Goal: Transaction & Acquisition: Purchase product/service

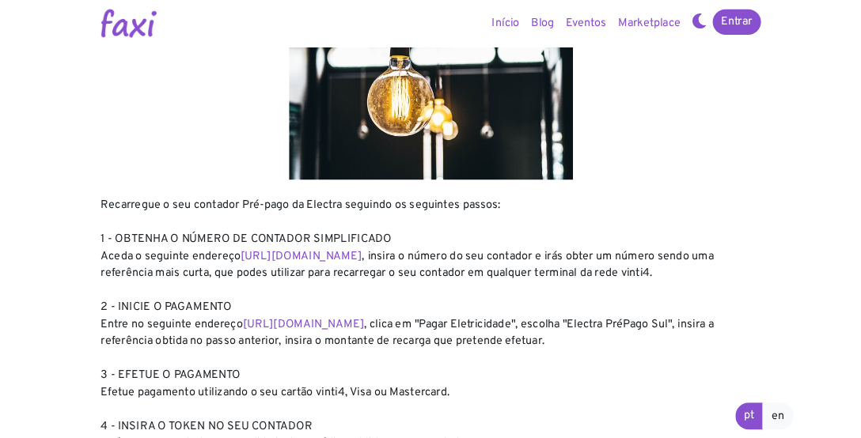
scroll to position [158, 0]
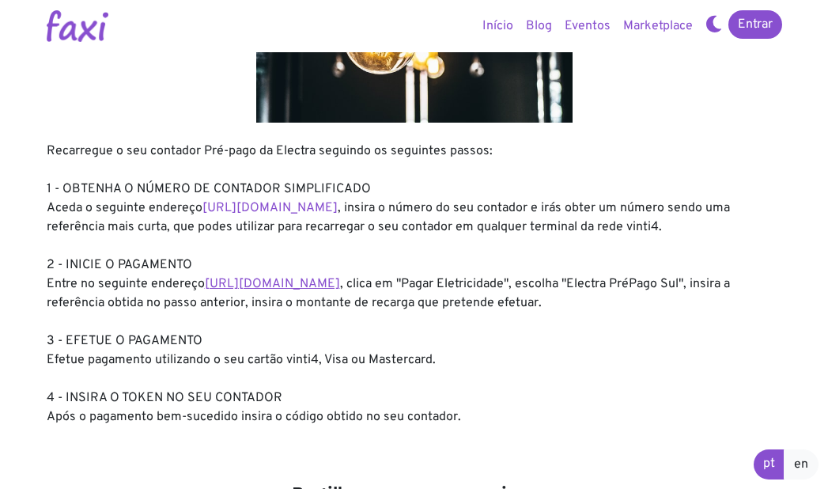
click at [340, 278] on link "https://faxi.online/bill-payment/2" at bounding box center [272, 284] width 135 height 16
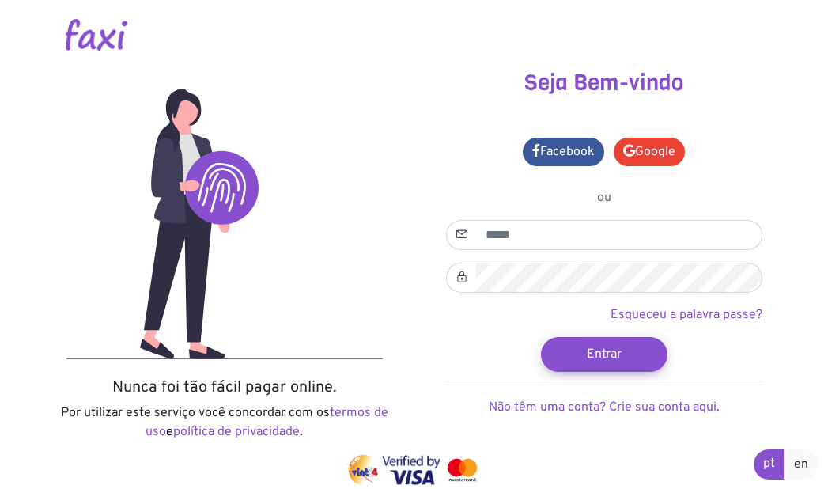
scroll to position [47, 0]
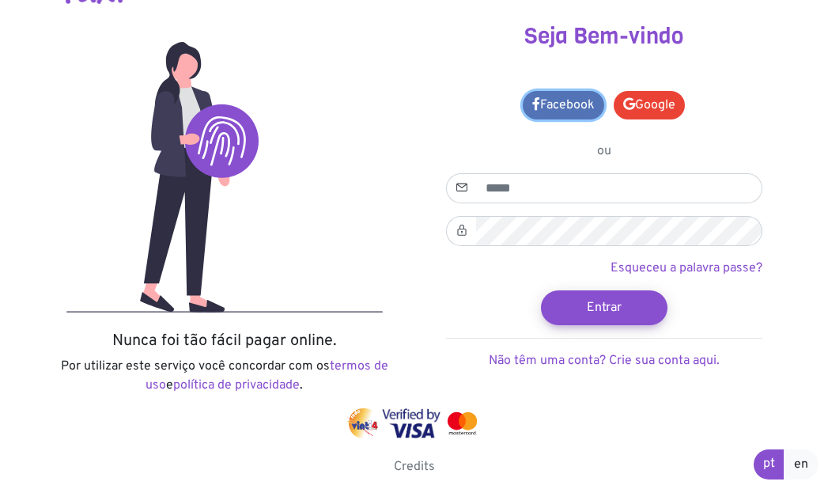
click at [544, 104] on link "Facebook" at bounding box center [563, 105] width 81 height 28
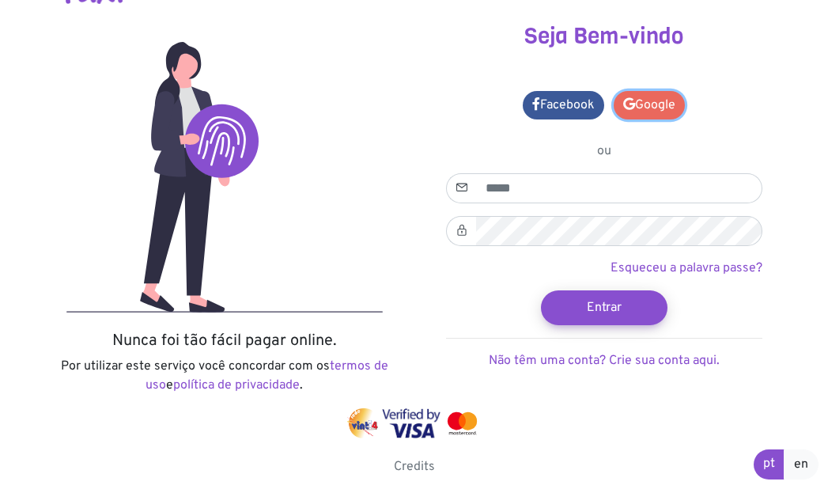
click at [645, 106] on link "Google" at bounding box center [649, 105] width 71 height 28
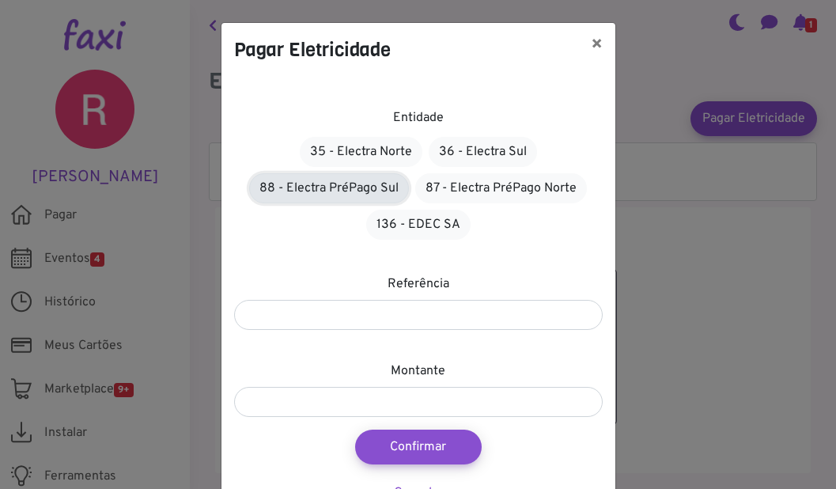
click at [387, 186] on link "88 - Electra PréPago Sul" at bounding box center [329, 188] width 160 height 30
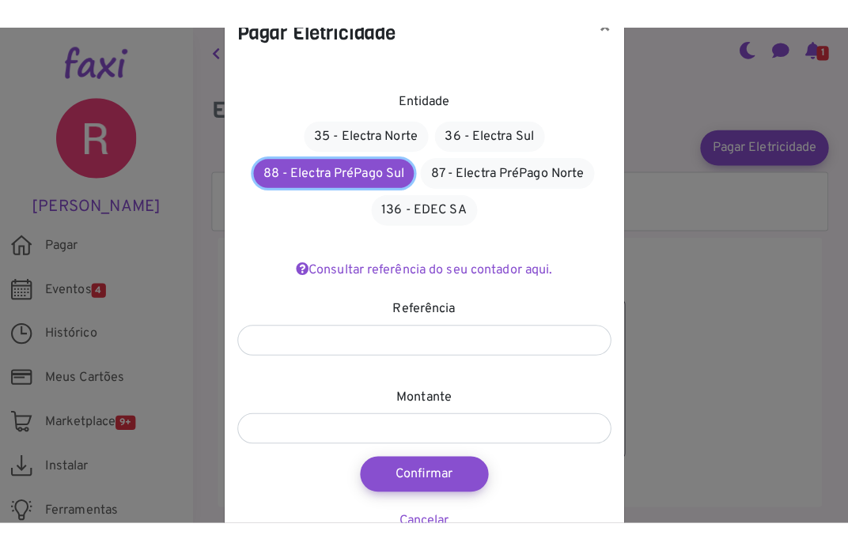
scroll to position [87, 0]
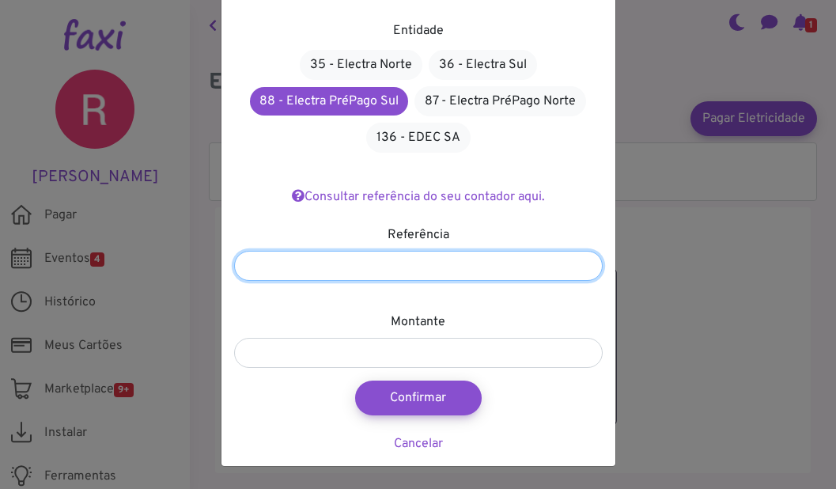
click at [484, 270] on input "number" at bounding box center [418, 266] width 369 height 30
type input "*******"
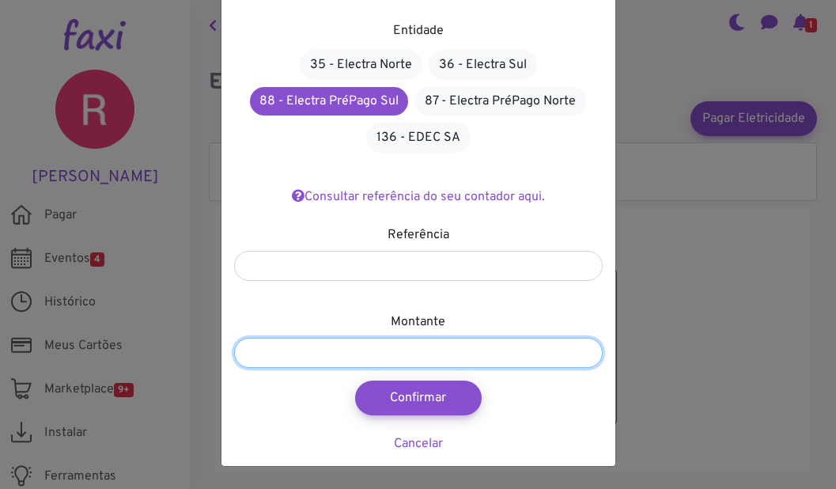
click at [458, 353] on input "number" at bounding box center [418, 353] width 369 height 30
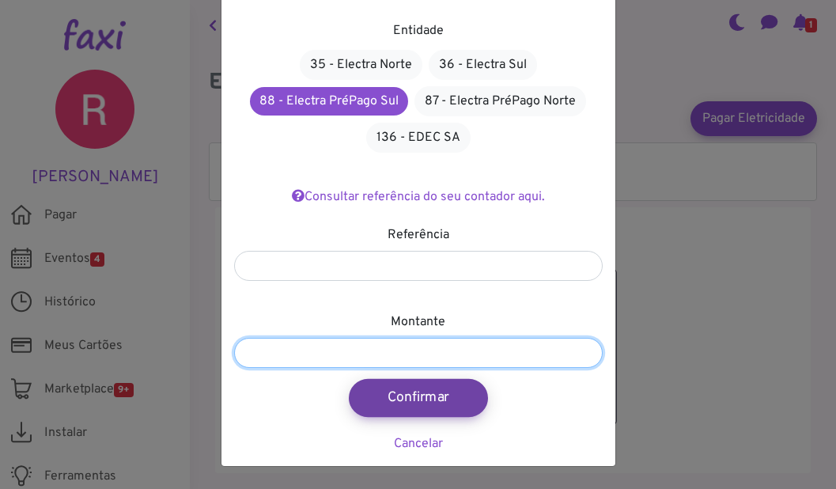
type input "****"
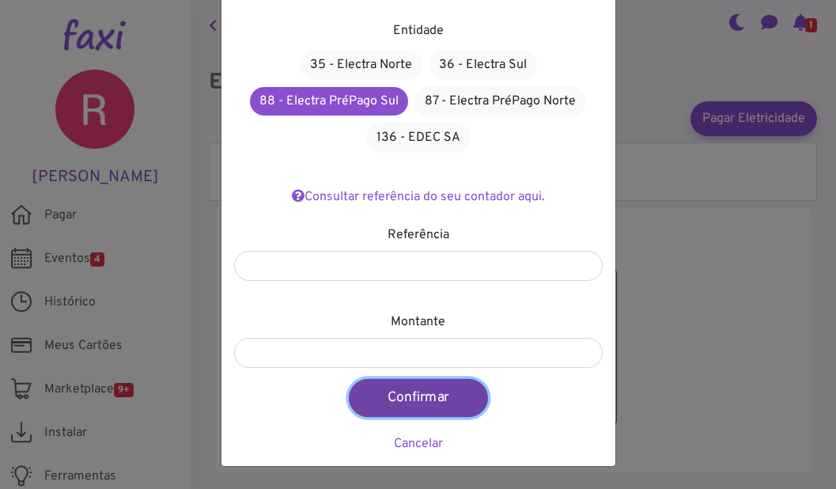
click at [418, 406] on button "Confirmar" at bounding box center [418, 398] width 139 height 38
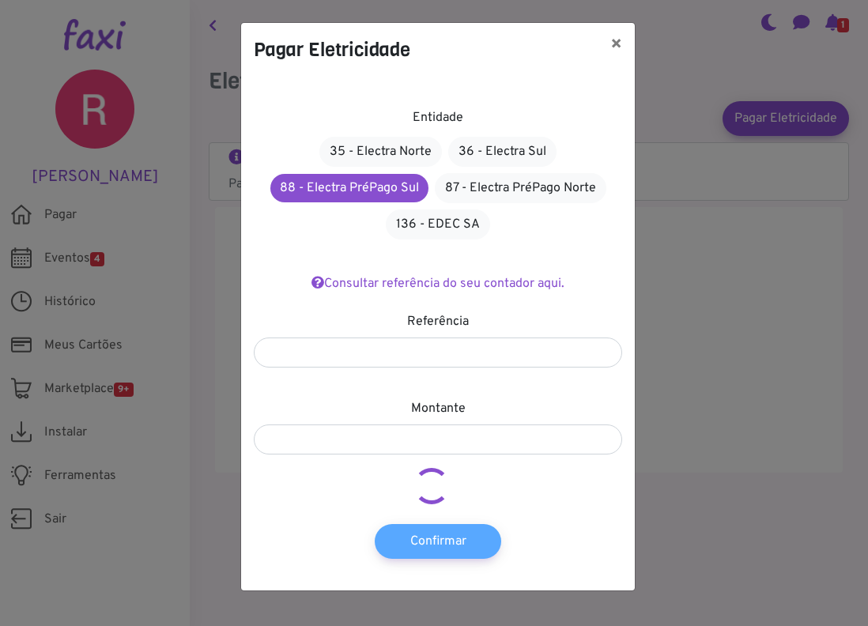
scroll to position [0, 0]
click at [615, 42] on button "×" at bounding box center [616, 45] width 37 height 44
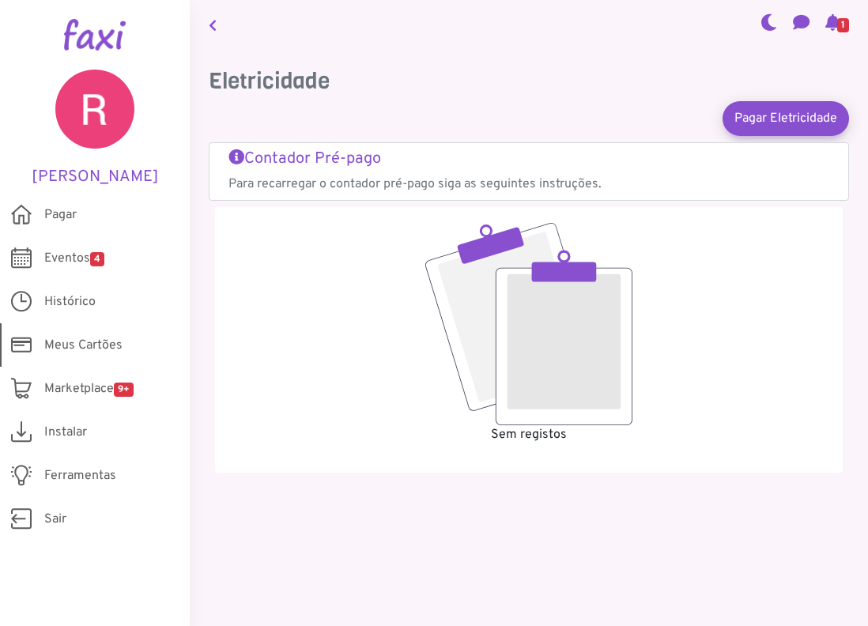
click at [95, 336] on span "Meus Cartões" at bounding box center [83, 345] width 78 height 19
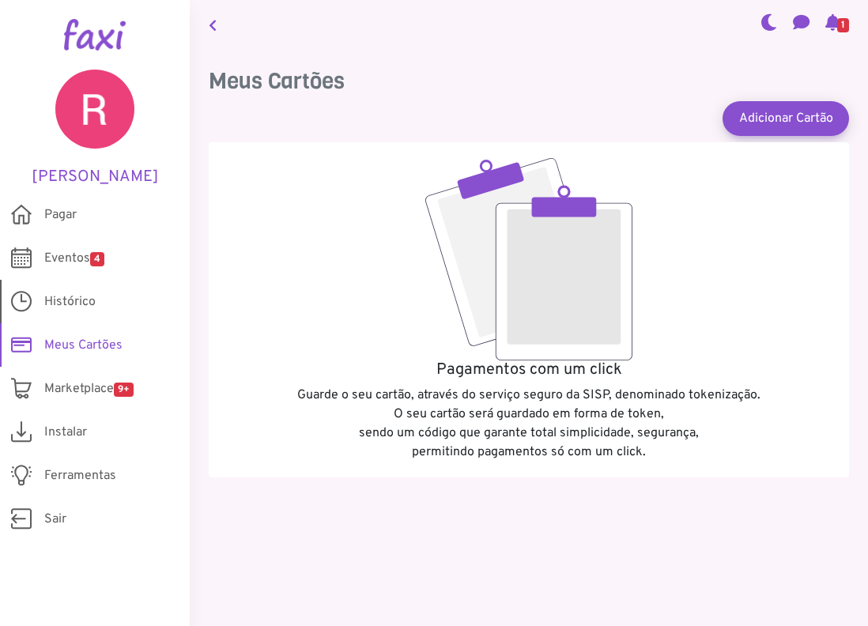
click at [75, 299] on span "Histórico" at bounding box center [69, 302] width 51 height 19
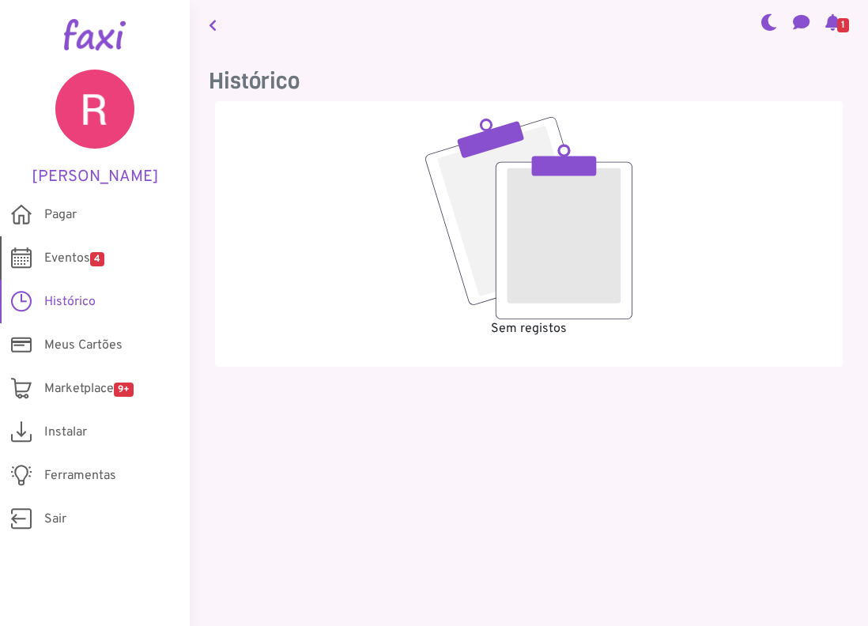
click at [63, 255] on span "Eventos 4" at bounding box center [74, 258] width 60 height 19
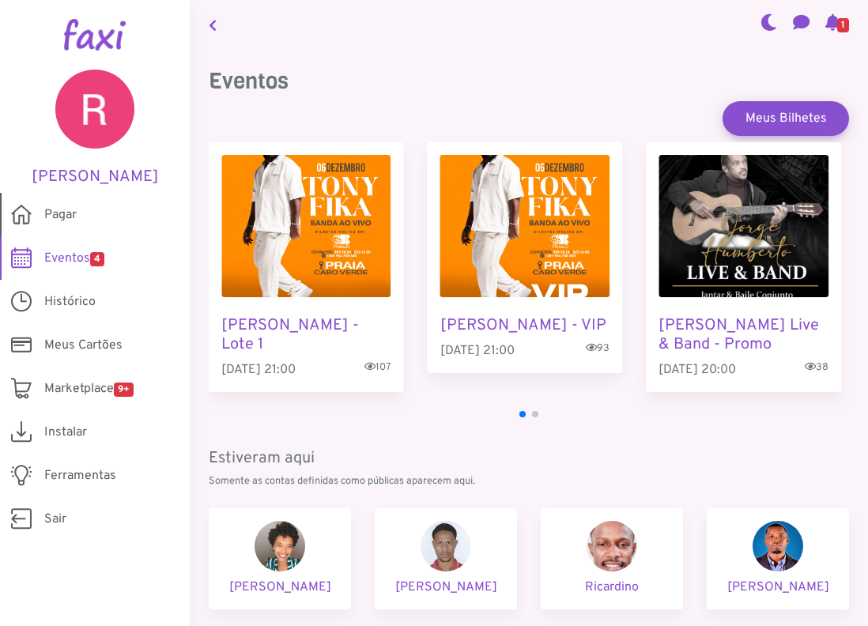
click at [55, 213] on span "Pagar" at bounding box center [60, 215] width 32 height 19
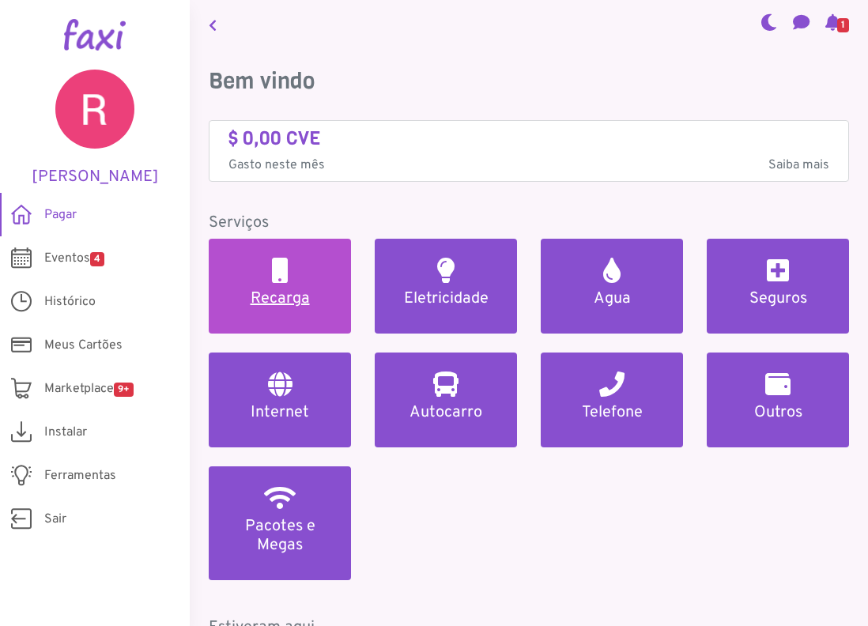
click at [313, 305] on h5 "Recarga" at bounding box center [280, 298] width 104 height 19
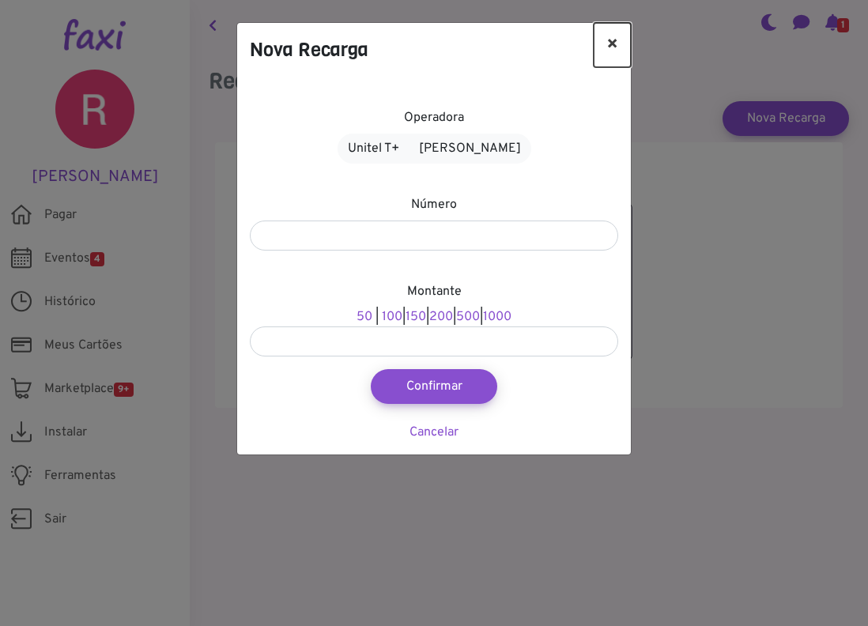
click at [613, 41] on button "×" at bounding box center [612, 45] width 37 height 44
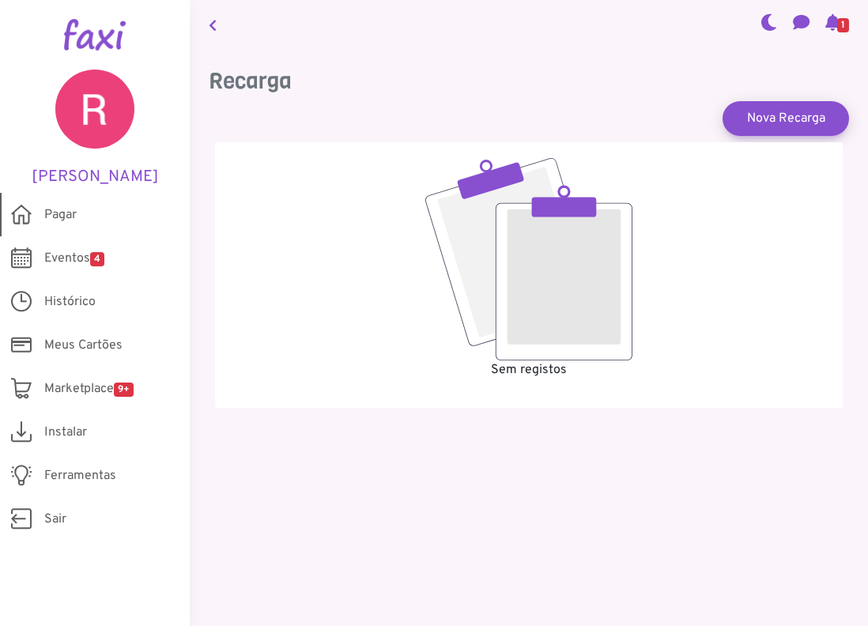
click at [71, 213] on span "Pagar" at bounding box center [60, 215] width 32 height 19
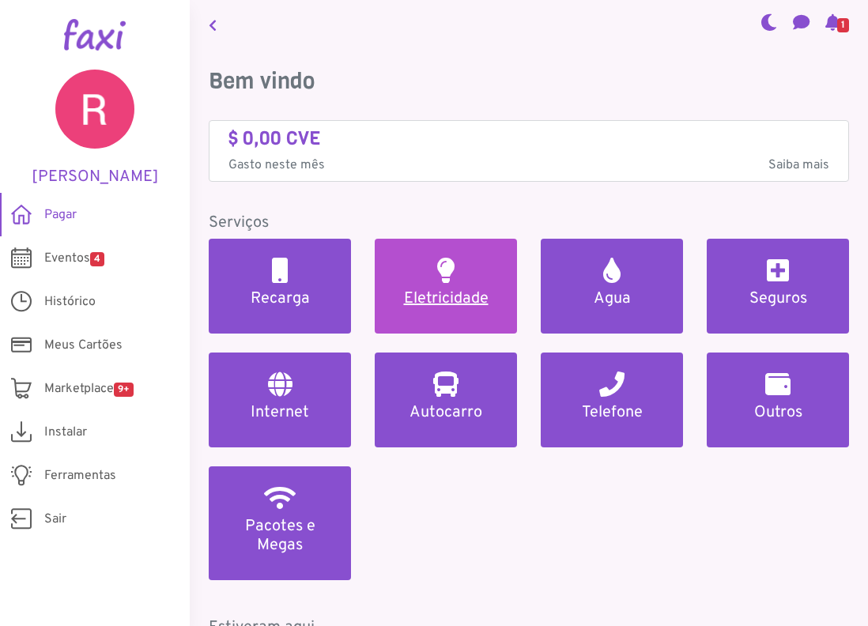
click at [452, 270] on link "Eletricidade" at bounding box center [446, 286] width 142 height 95
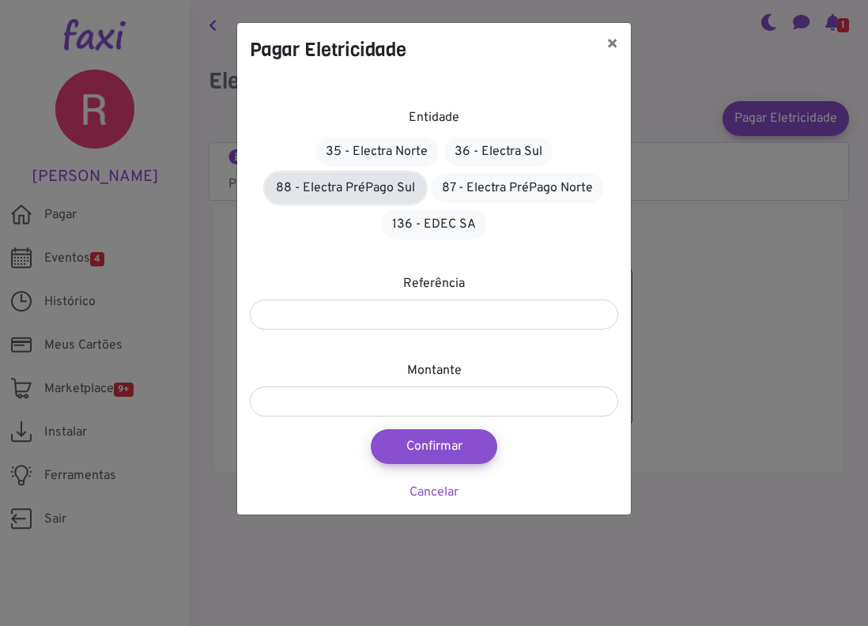
click at [333, 180] on link "88 - Electra PréPago Sul" at bounding box center [346, 188] width 160 height 30
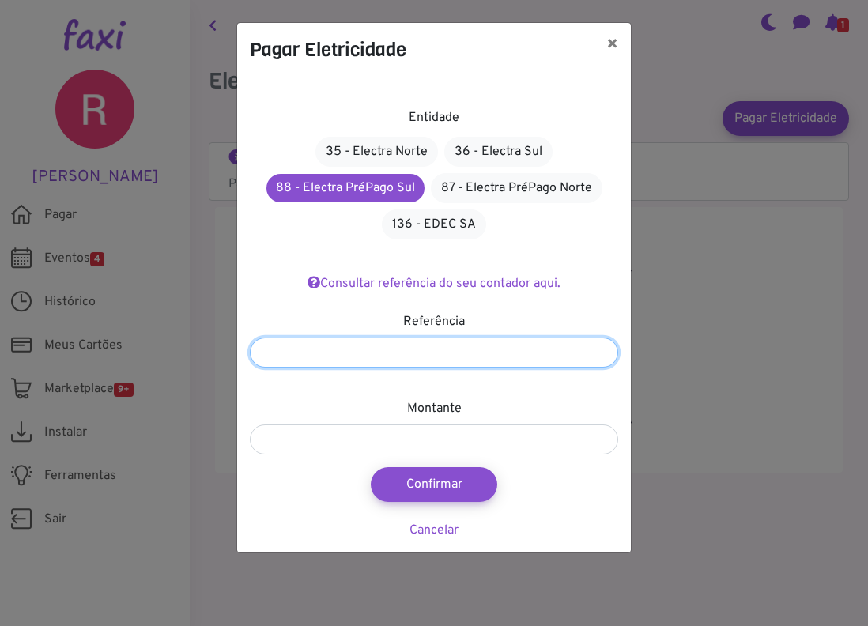
click at [388, 361] on input "number" at bounding box center [434, 353] width 369 height 30
type input "*******"
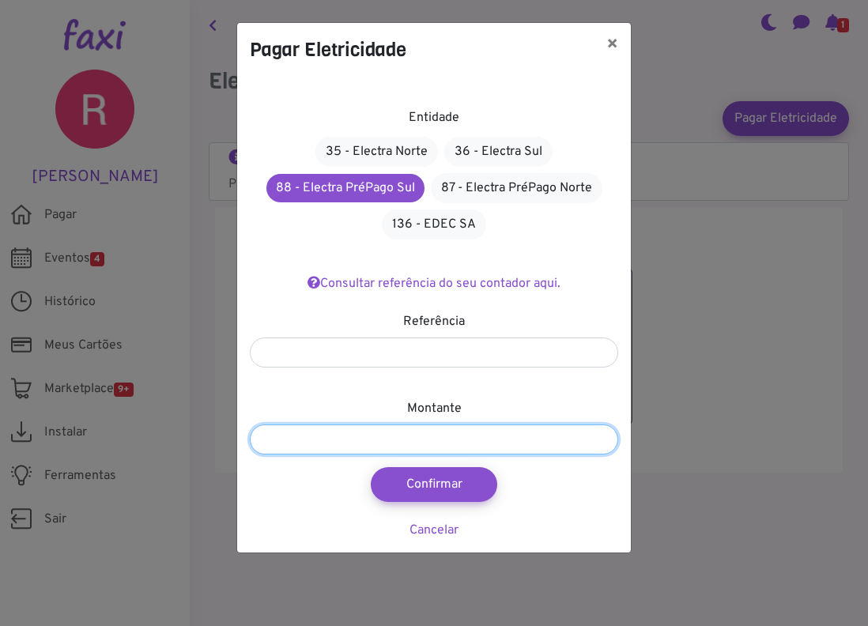
click at [350, 452] on input "number" at bounding box center [434, 440] width 369 height 30
type input "****"
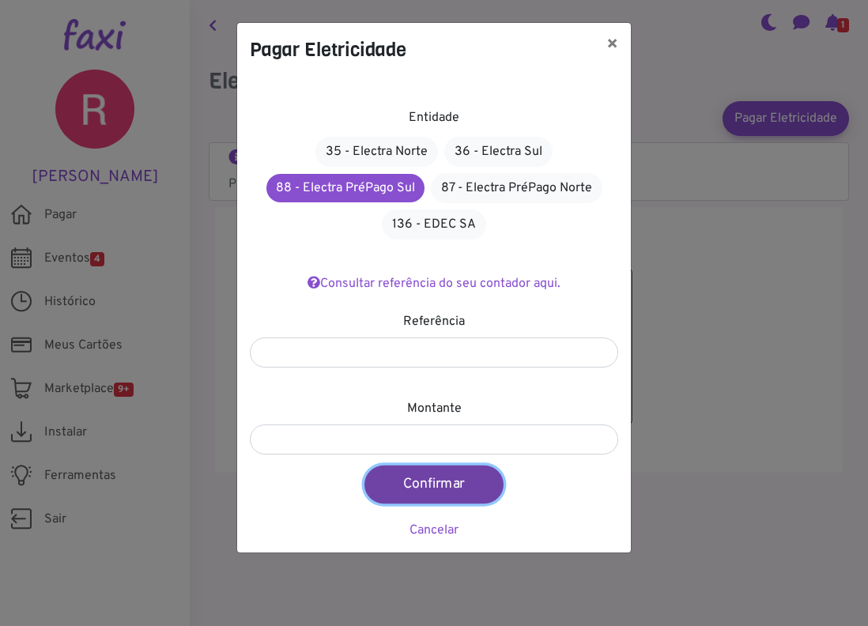
click at [405, 488] on button "Confirmar" at bounding box center [434, 485] width 139 height 38
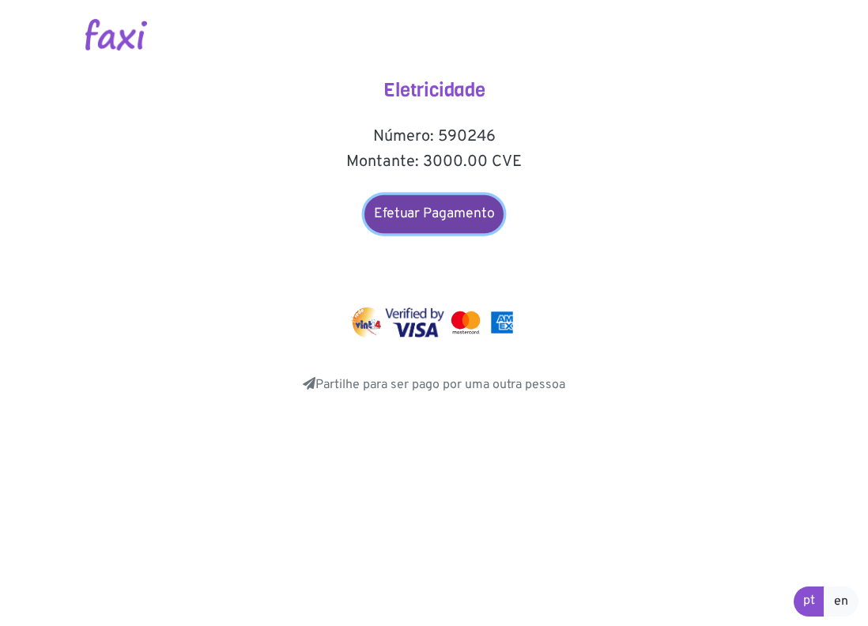
click at [471, 212] on link "Efetuar Pagamento" at bounding box center [434, 214] width 139 height 38
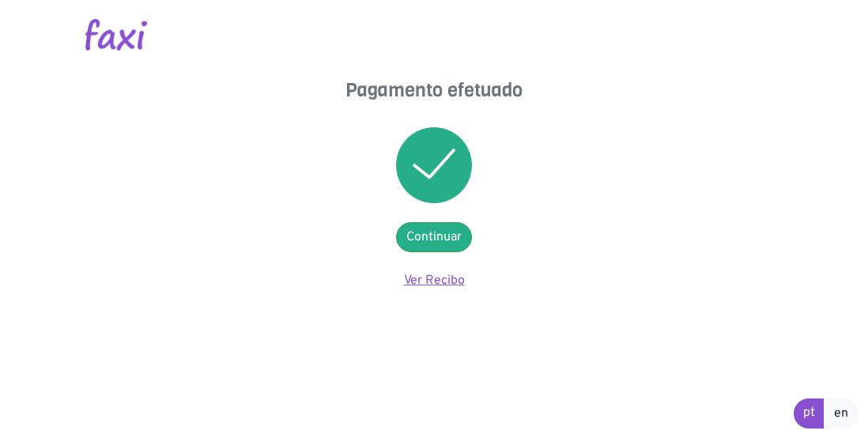
click at [436, 286] on link "Ver Recibo" at bounding box center [434, 281] width 61 height 16
